Goal: Information Seeking & Learning: Learn about a topic

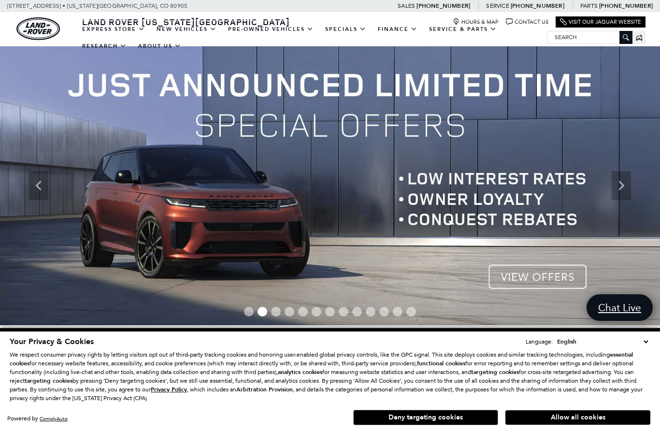
click at [446, 420] on button "Deny targeting cookies" at bounding box center [425, 417] width 145 height 15
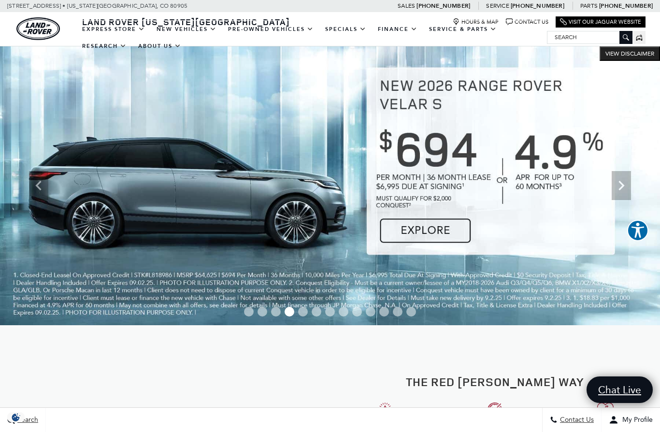
click at [0, 0] on link "Defender 110" at bounding box center [0, 0] width 0 height 0
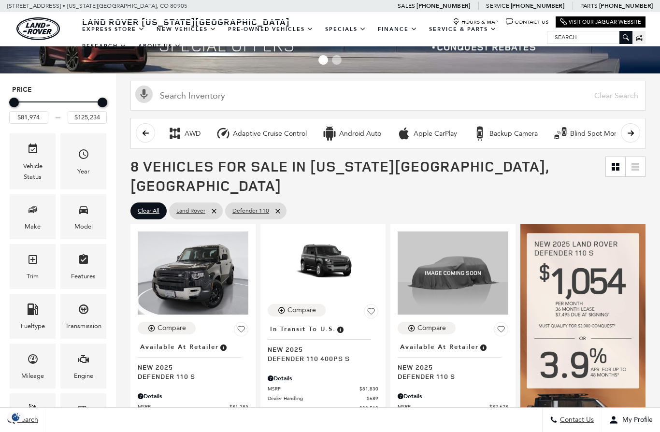
scroll to position [3, 0]
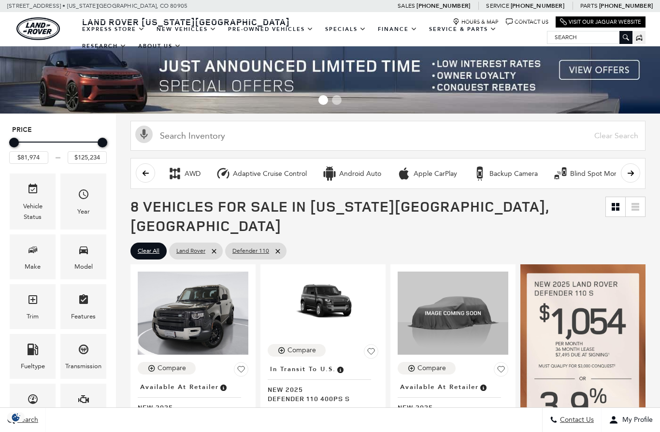
click at [14, 146] on div "Minimum Price" at bounding box center [14, 143] width 10 height 10
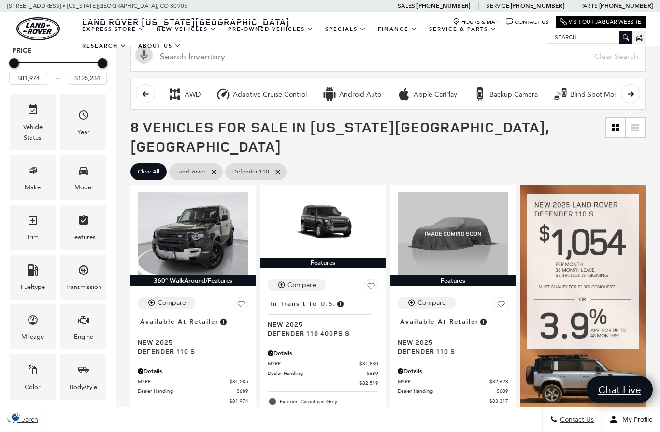
scroll to position [101, 0]
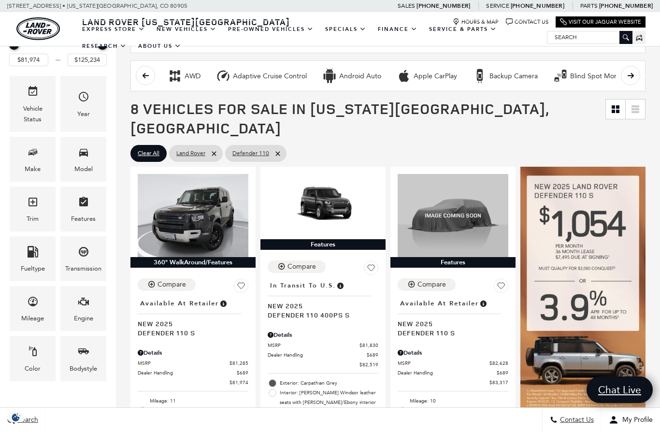
click at [78, 310] on span "Engine" at bounding box center [84, 303] width 12 height 20
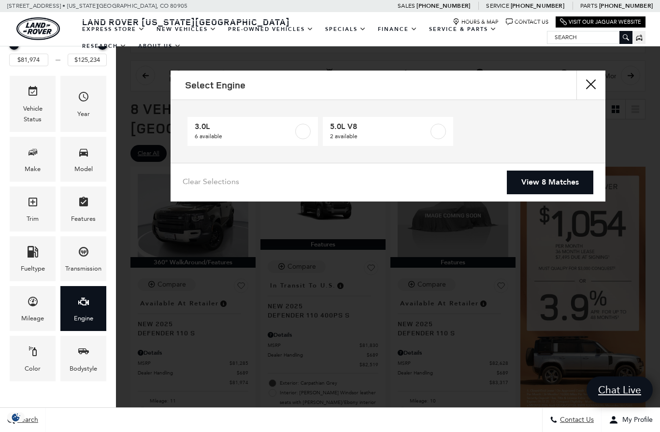
click at [587, 78] on button "close" at bounding box center [590, 85] width 29 height 29
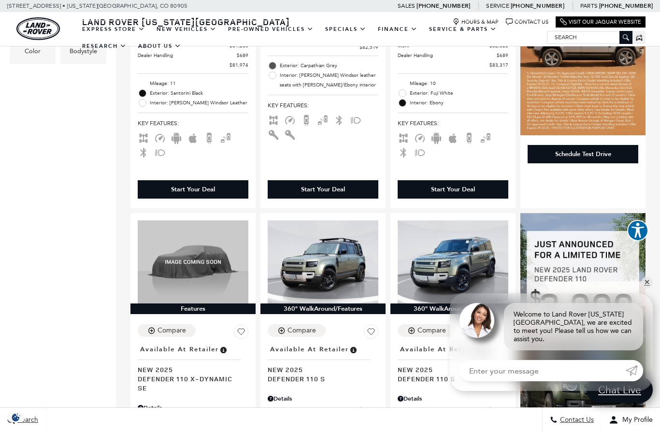
scroll to position [444, 0]
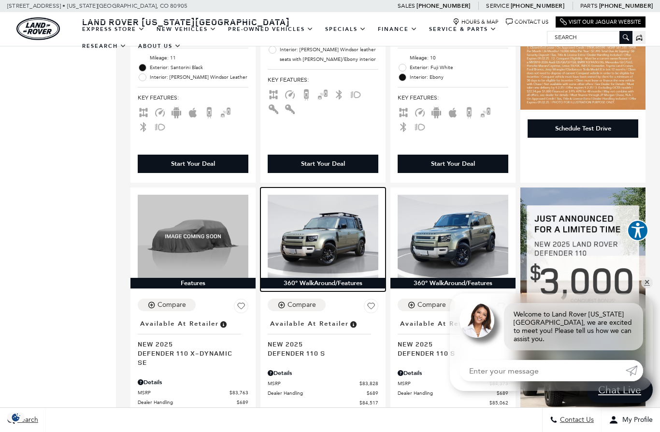
click at [323, 223] on img at bounding box center [323, 236] width 111 height 83
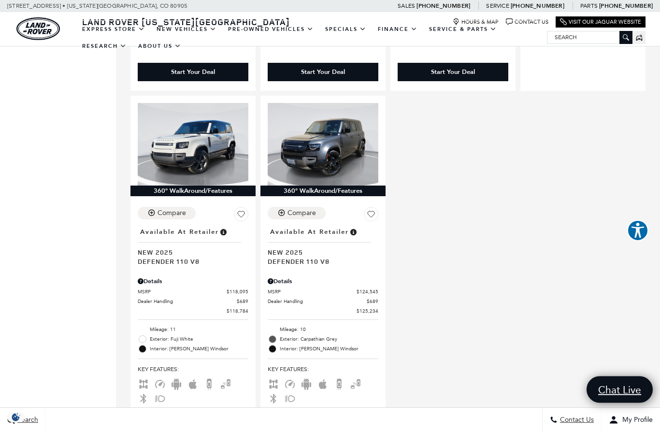
scroll to position [909, 0]
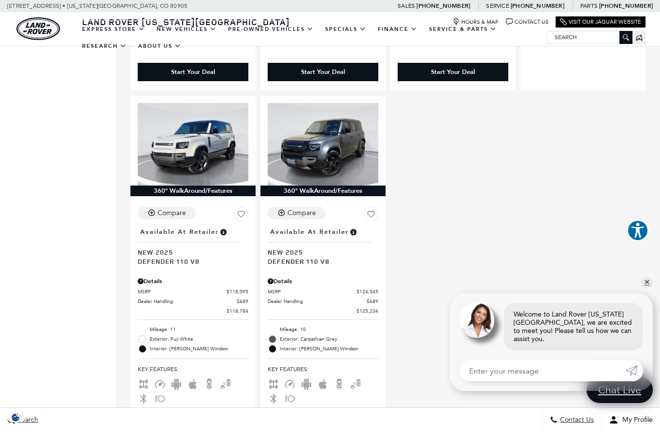
click at [158, 247] on span "New 2025" at bounding box center [189, 251] width 103 height 9
click at [154, 257] on span "Defender 110 V8" at bounding box center [189, 261] width 103 height 9
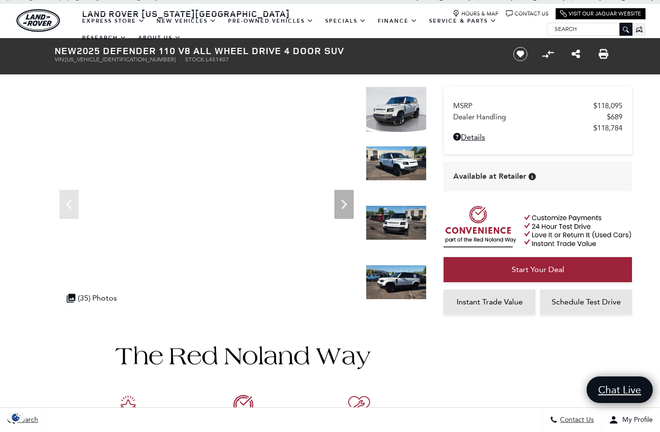
scroll to position [8, 0]
